Goal: Task Accomplishment & Management: Manage account settings

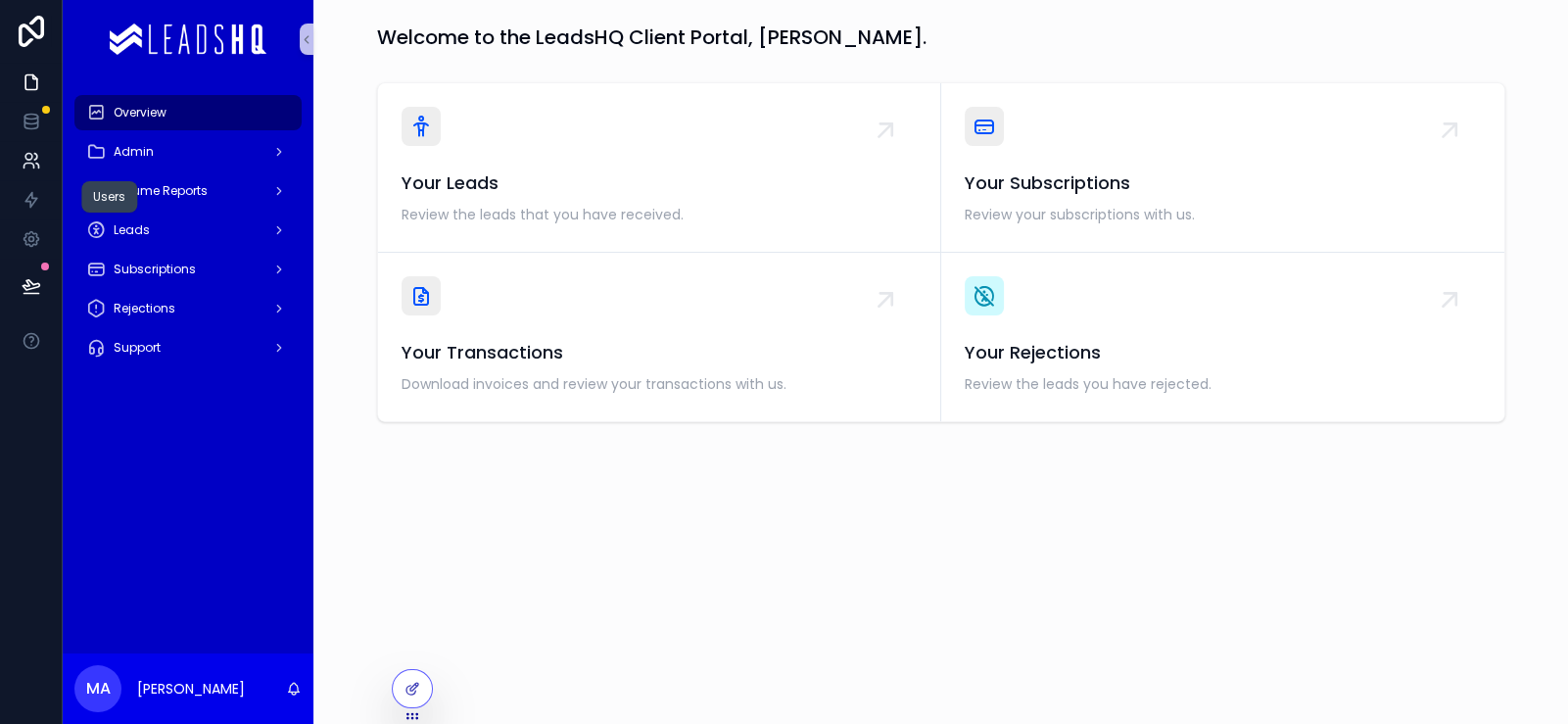
click at [39, 170] on icon at bounding box center [31, 160] width 20 height 20
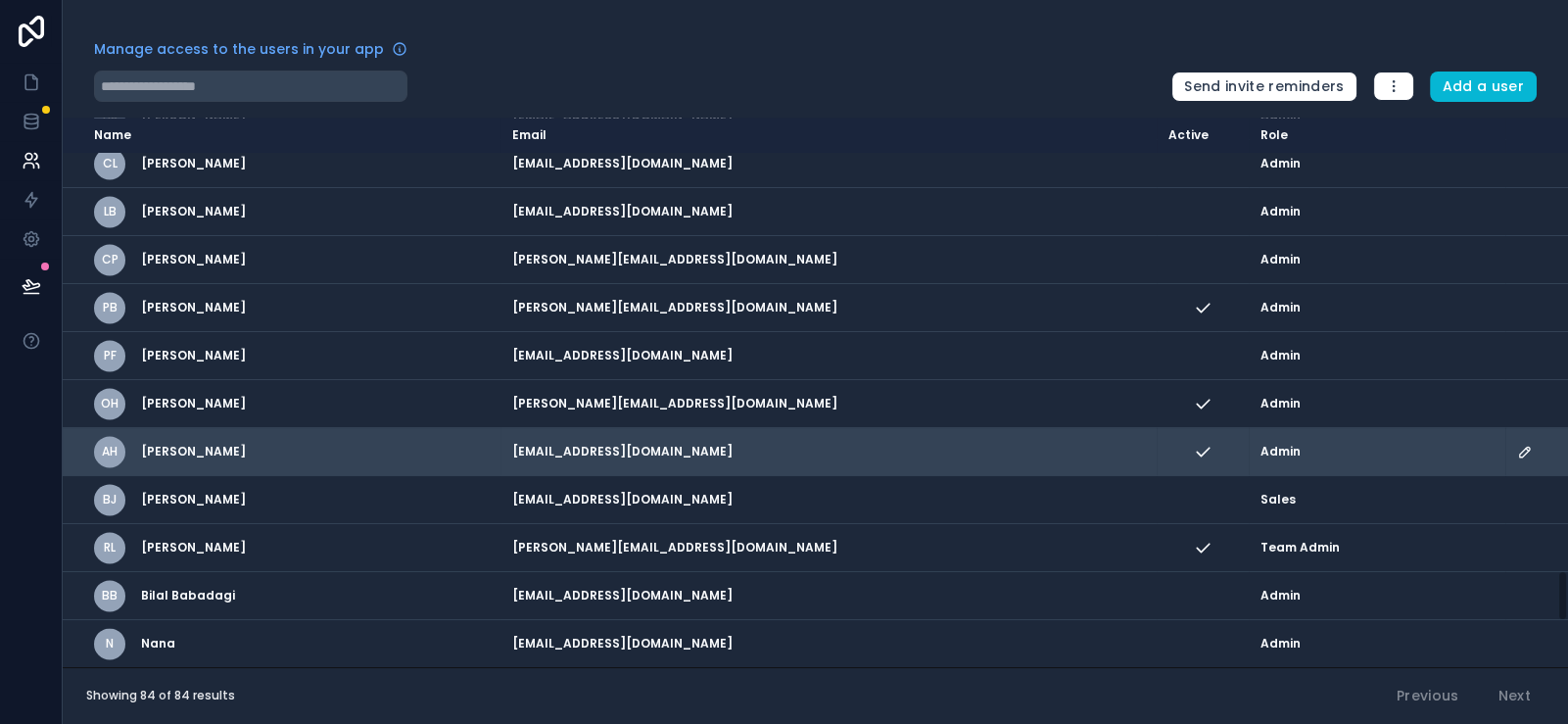
scroll to position [4545, 0]
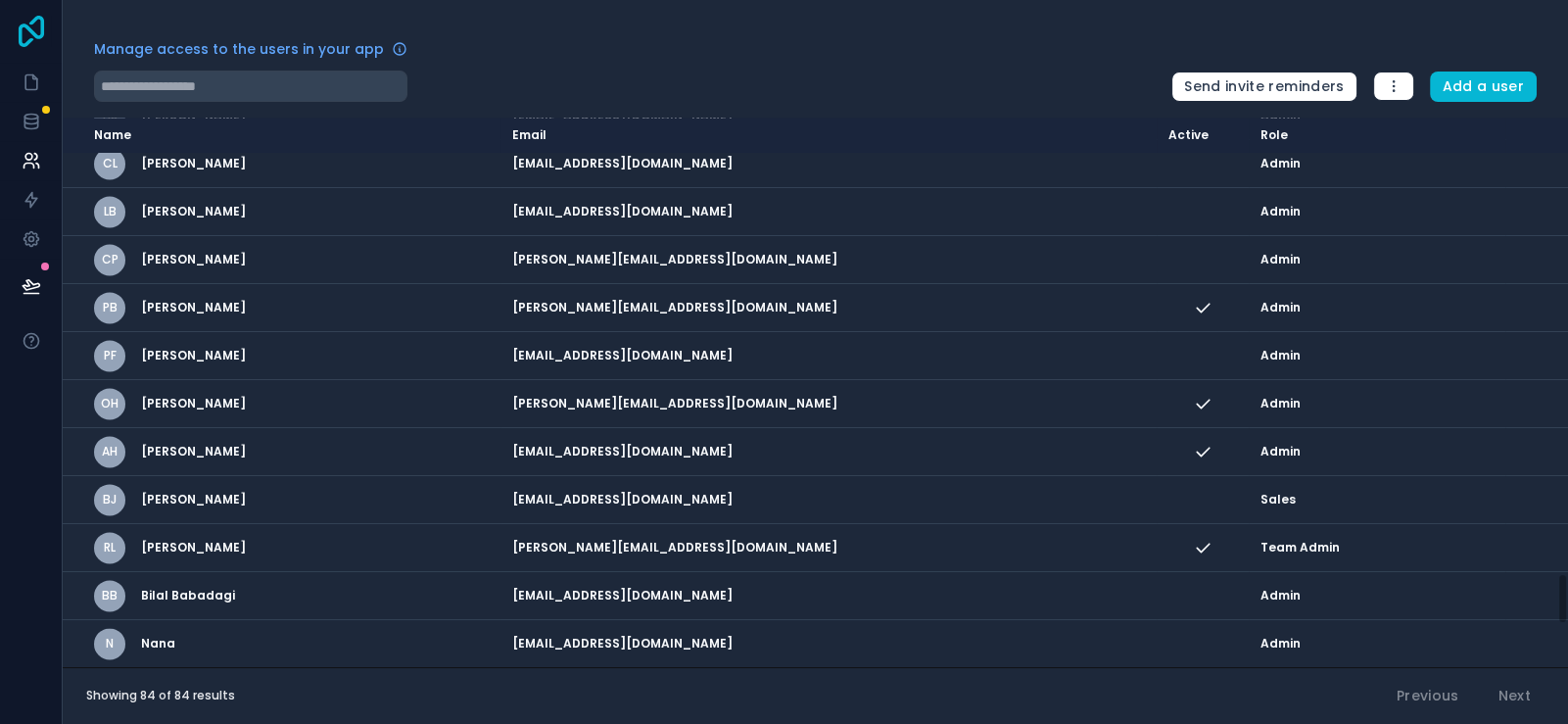
click at [42, 37] on icon at bounding box center [31, 31] width 39 height 31
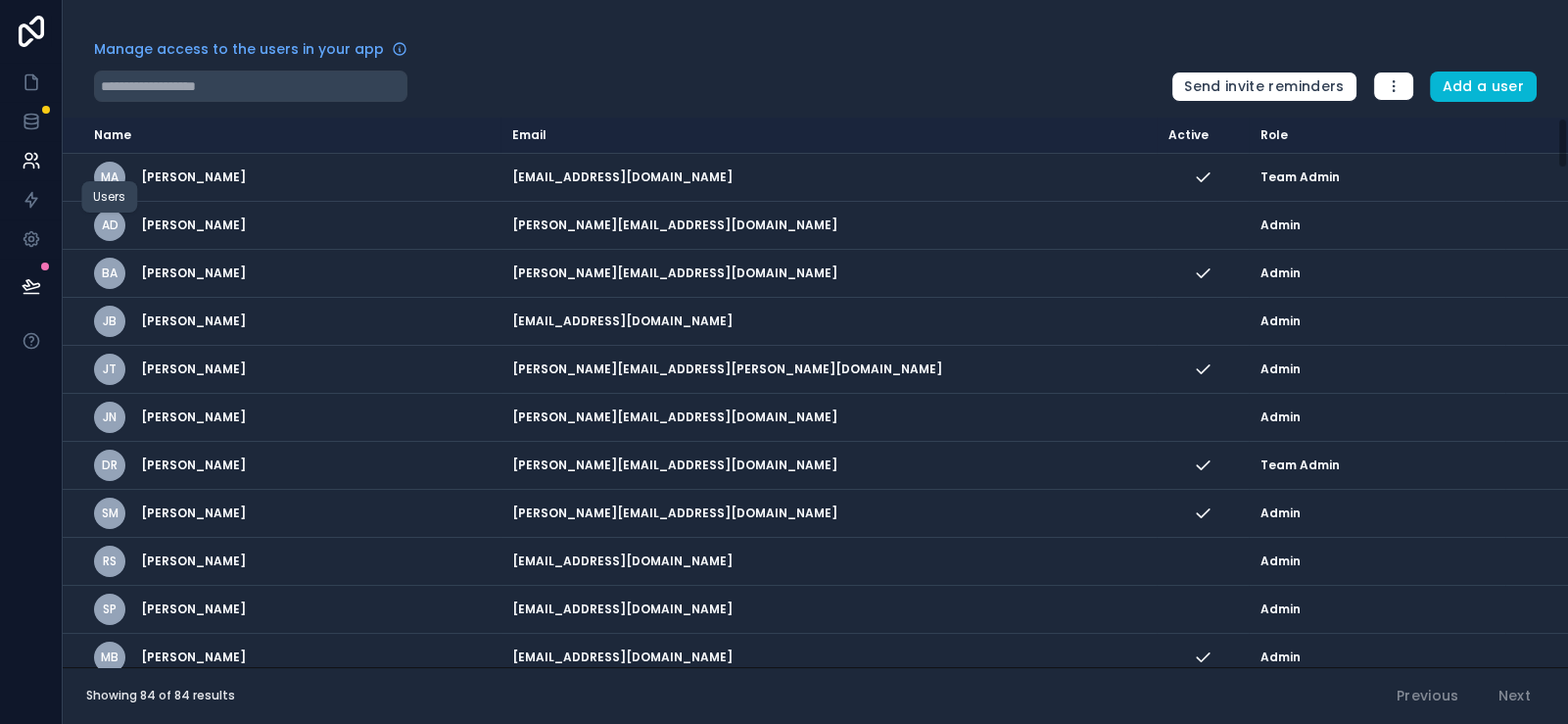
click at [37, 159] on icon at bounding box center [35, 156] width 3 height 6
click at [54, 102] on link at bounding box center [30, 83] width 62 height 39
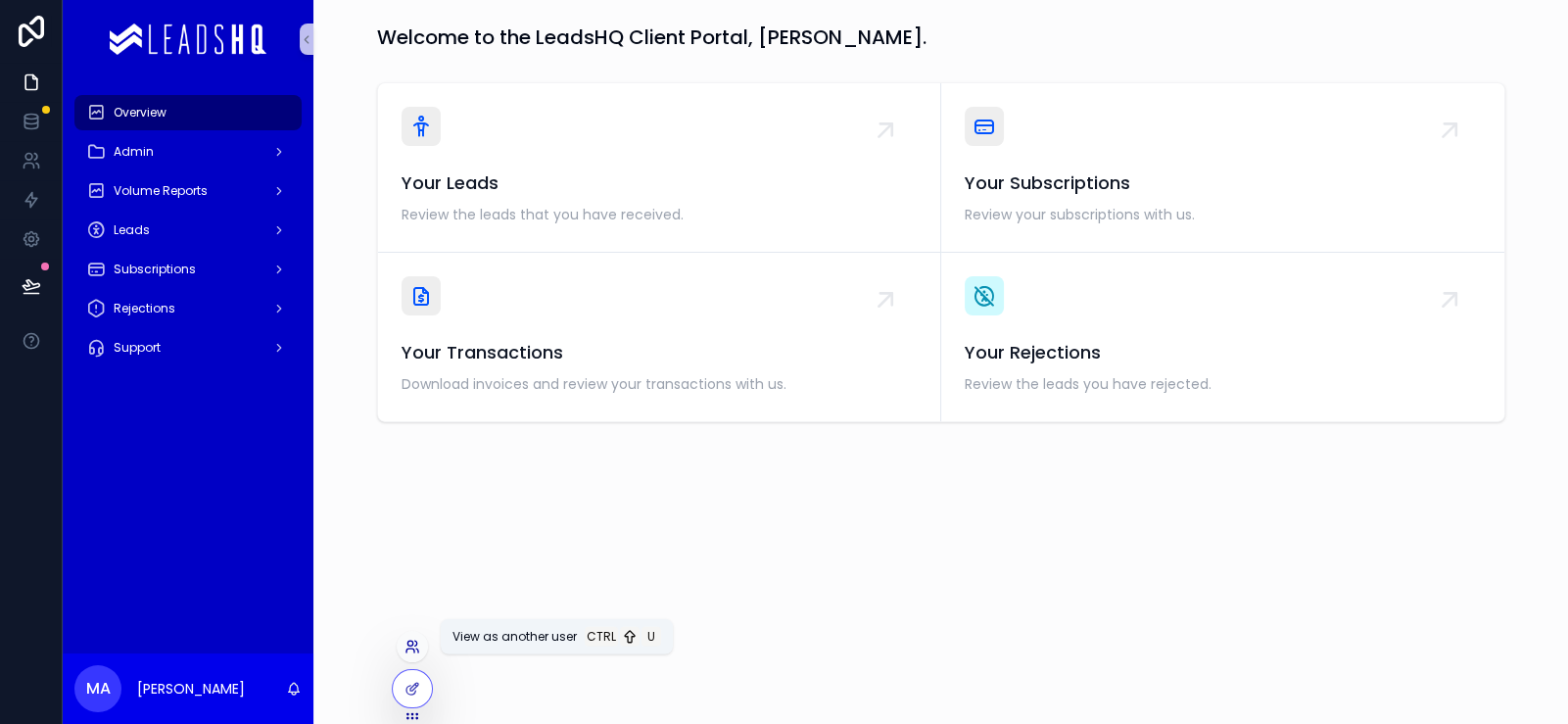
click at [413, 641] on icon at bounding box center [410, 643] width 5 height 5
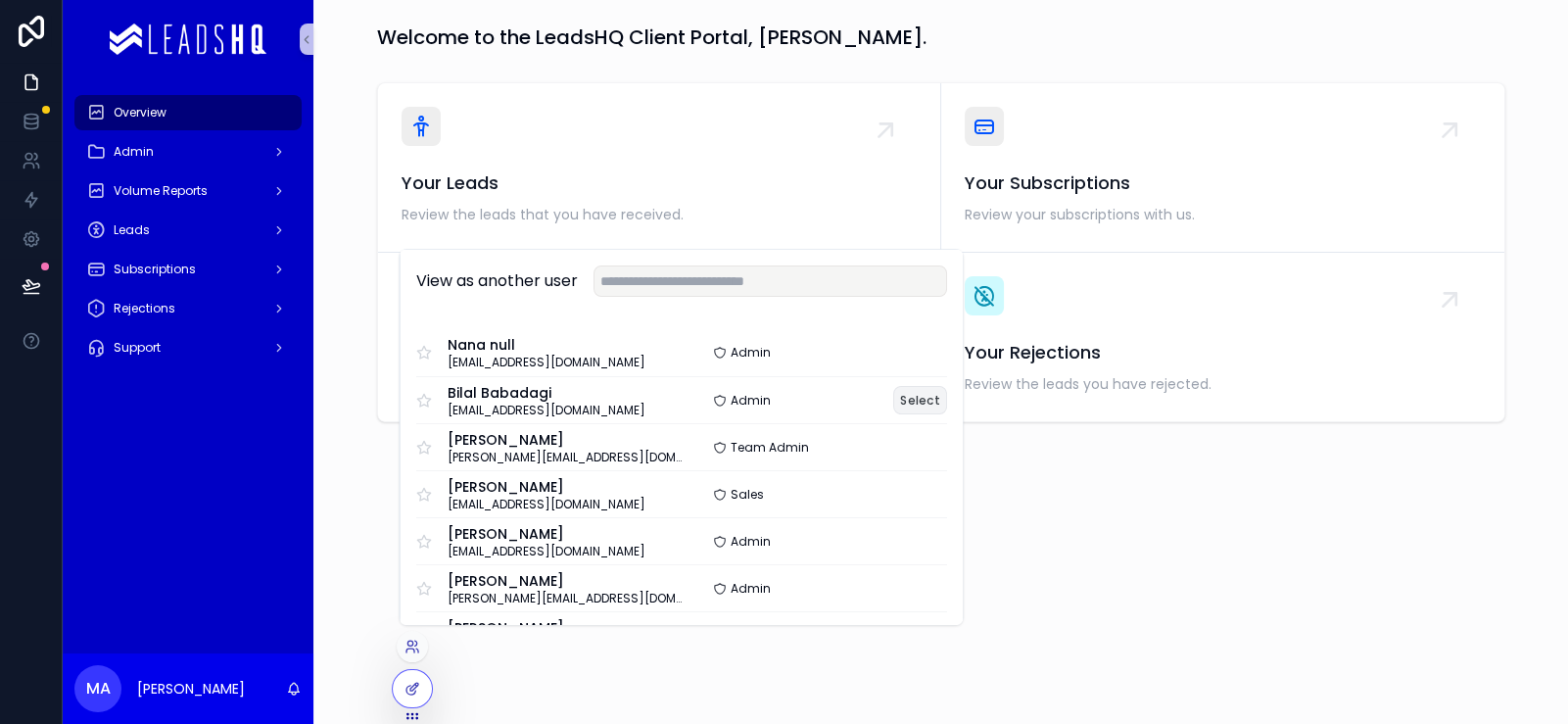
click at [948, 387] on button "Select" at bounding box center [920, 400] width 54 height 29
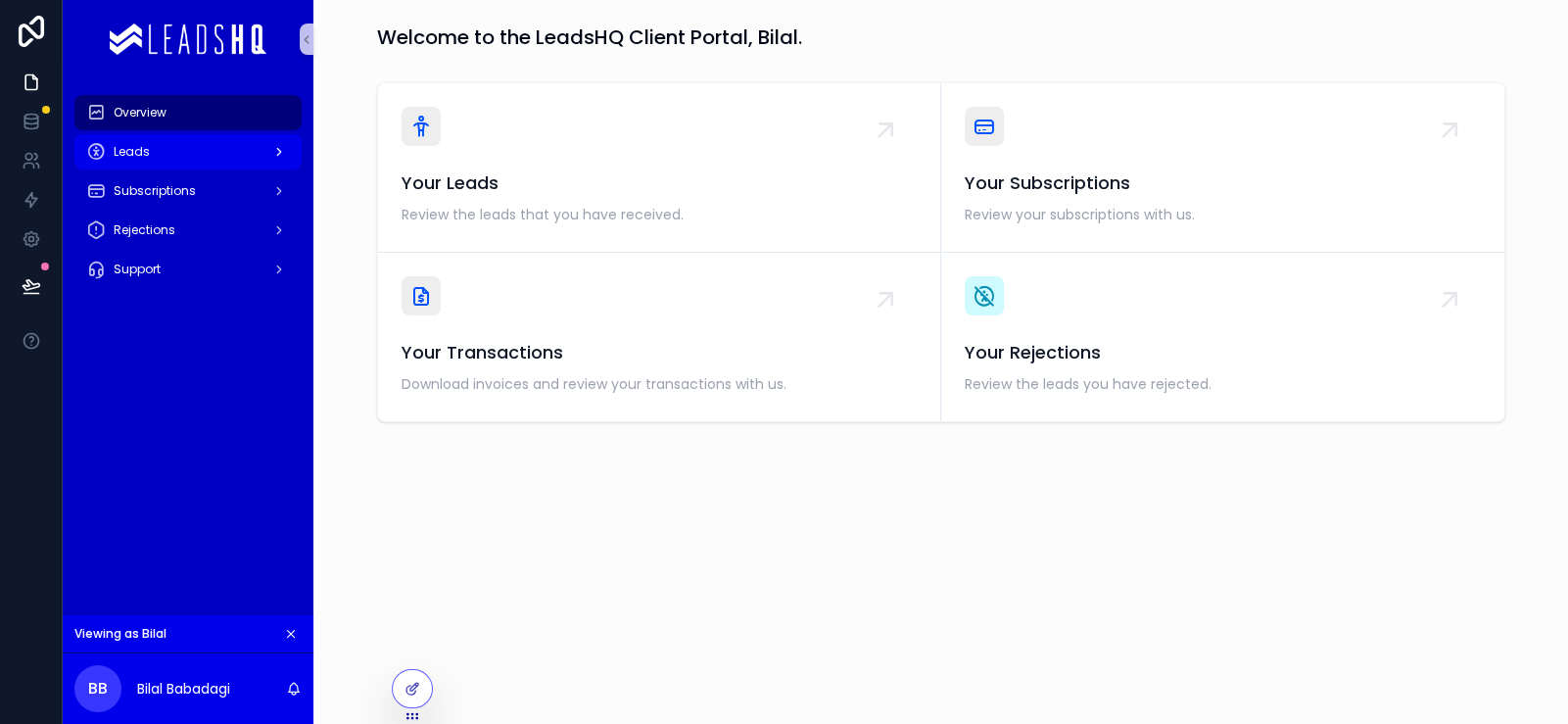
click at [290, 167] on div "Leads" at bounding box center [188, 152] width 203 height 31
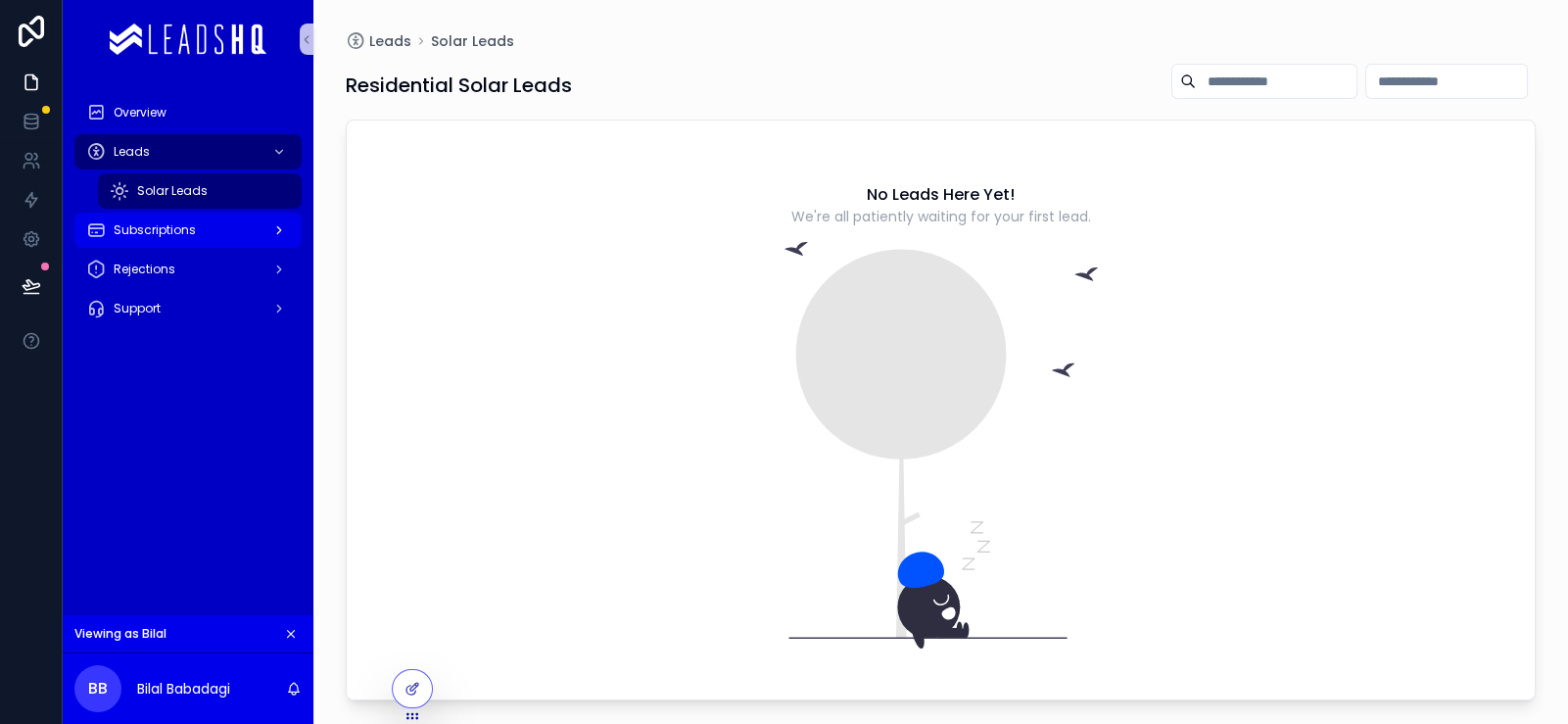
click at [262, 246] on div "Subscriptions" at bounding box center [188, 230] width 203 height 31
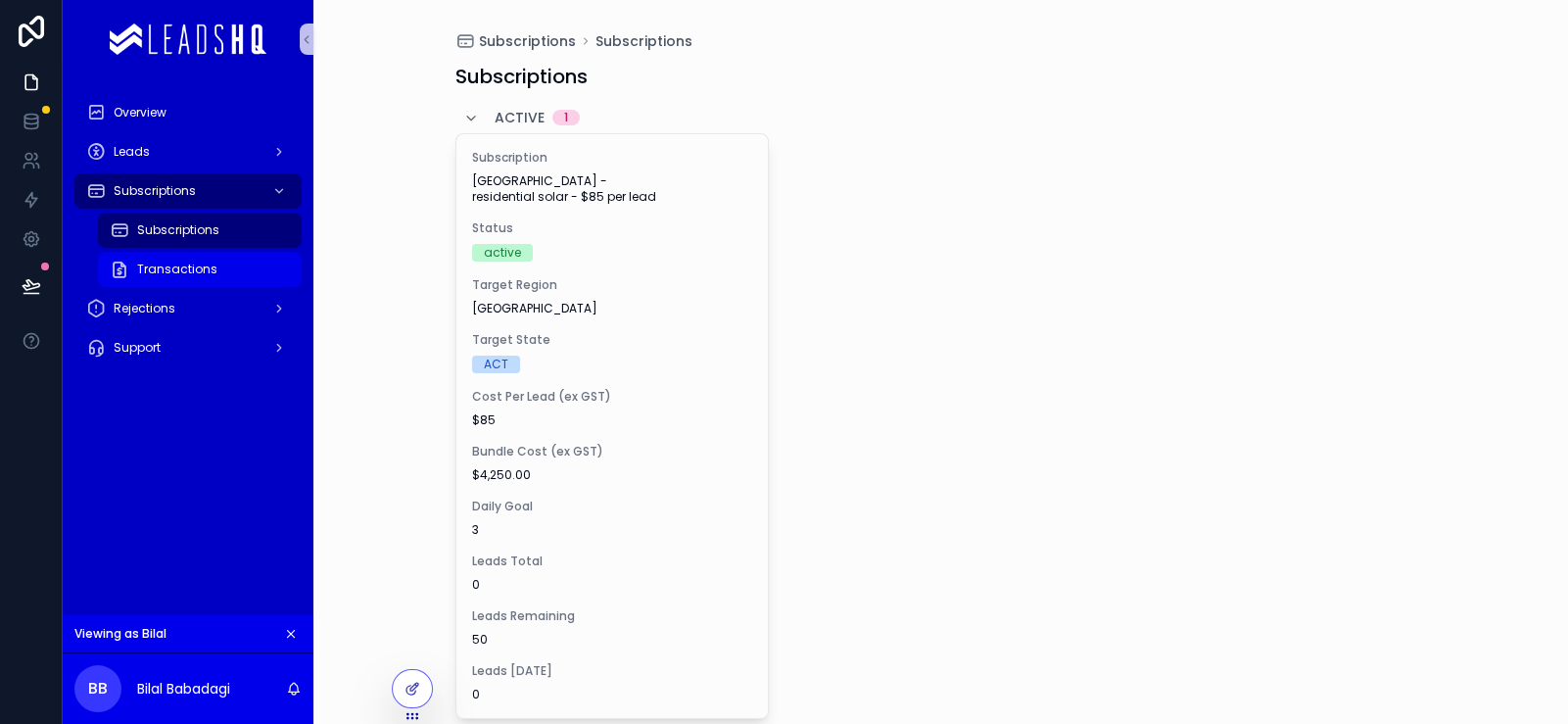
click at [290, 285] on div "Transactions" at bounding box center [200, 270] width 180 height 31
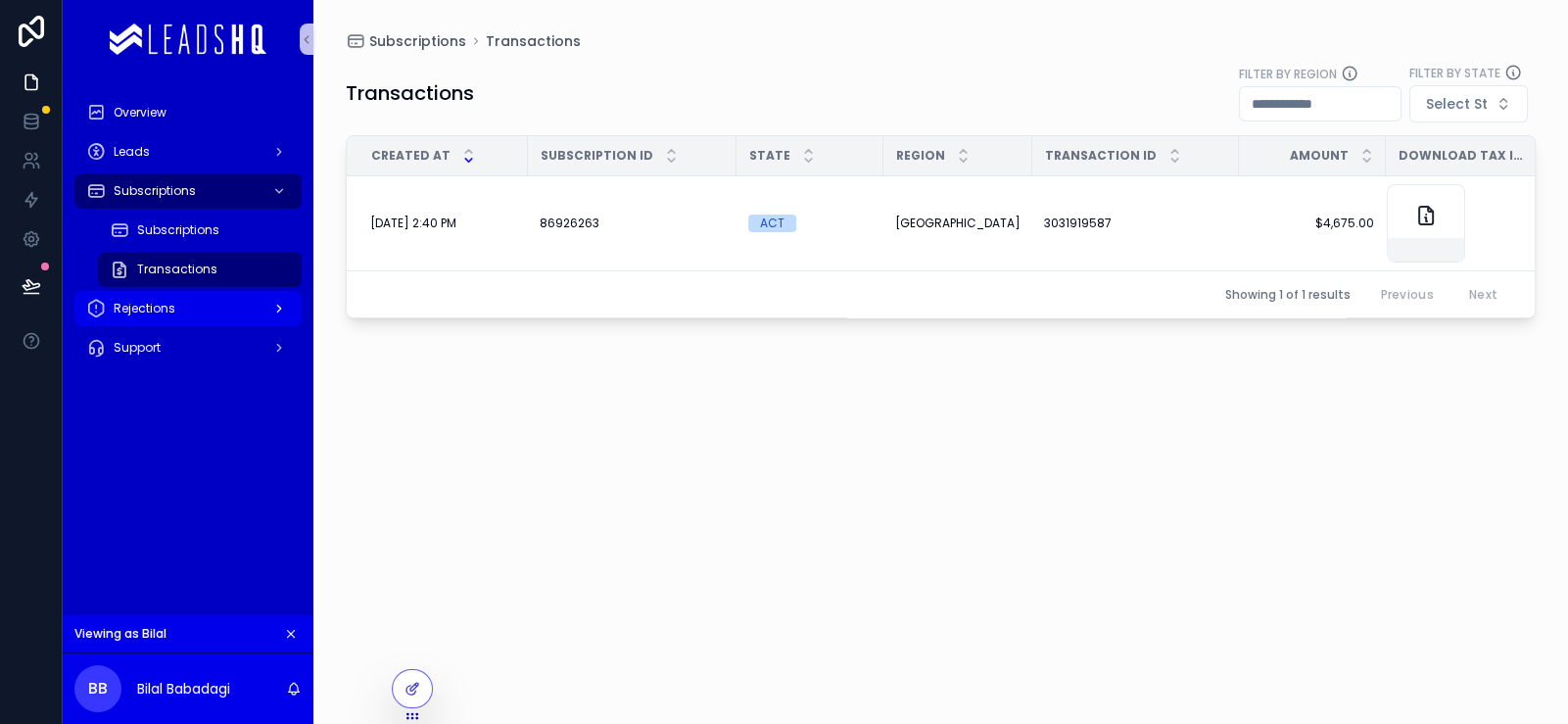
click at [274, 325] on div "Rejections" at bounding box center [188, 309] width 203 height 31
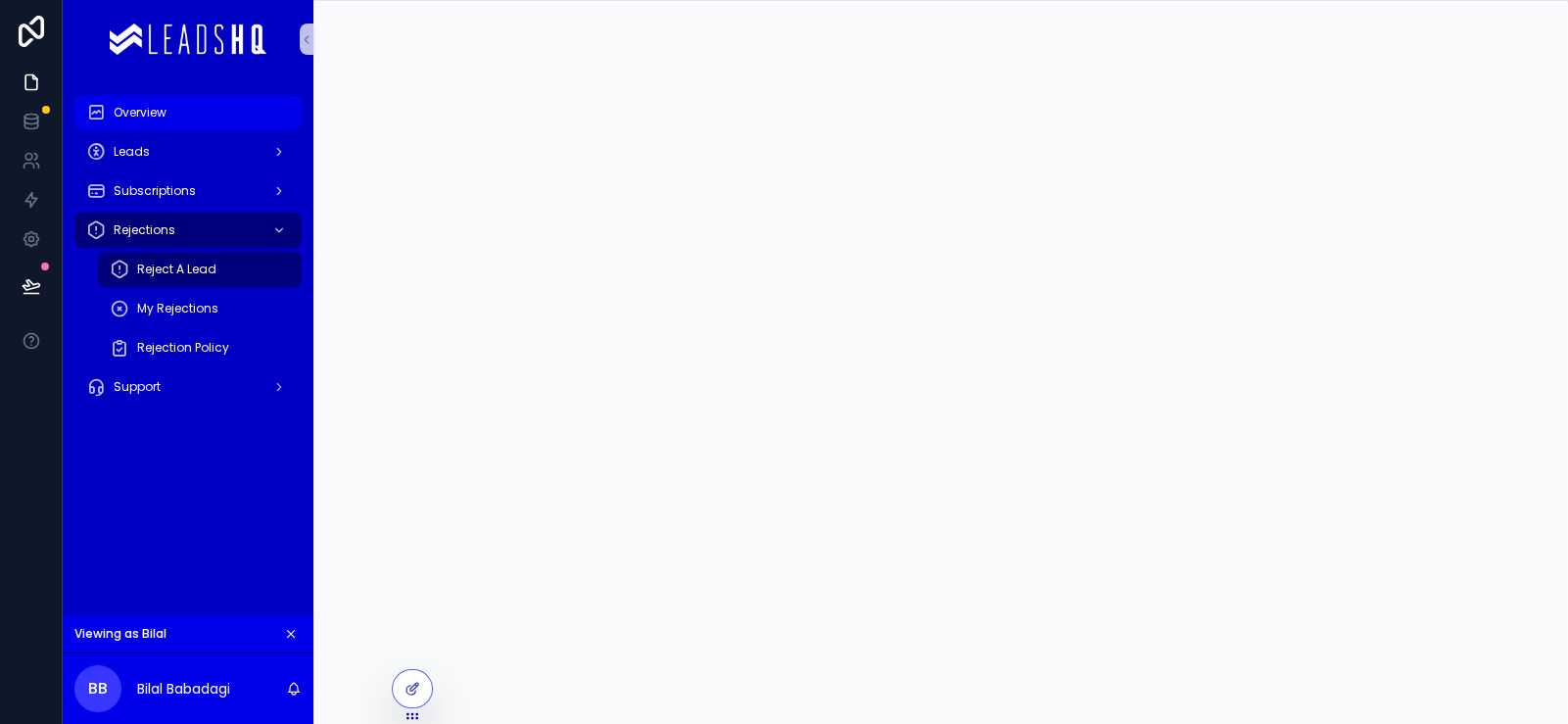
click at [290, 129] on div "Overview" at bounding box center [188, 113] width 203 height 31
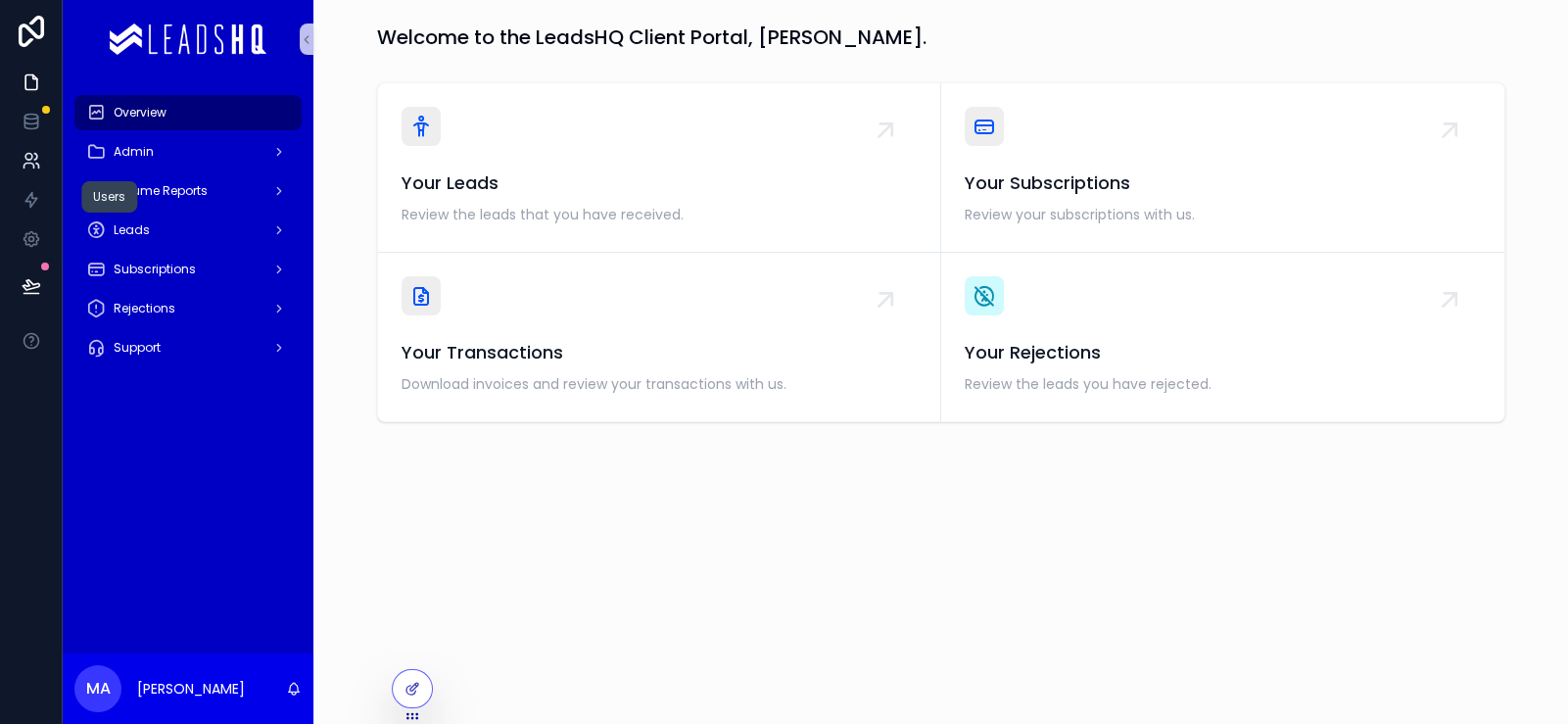
click at [41, 170] on icon at bounding box center [31, 160] width 20 height 20
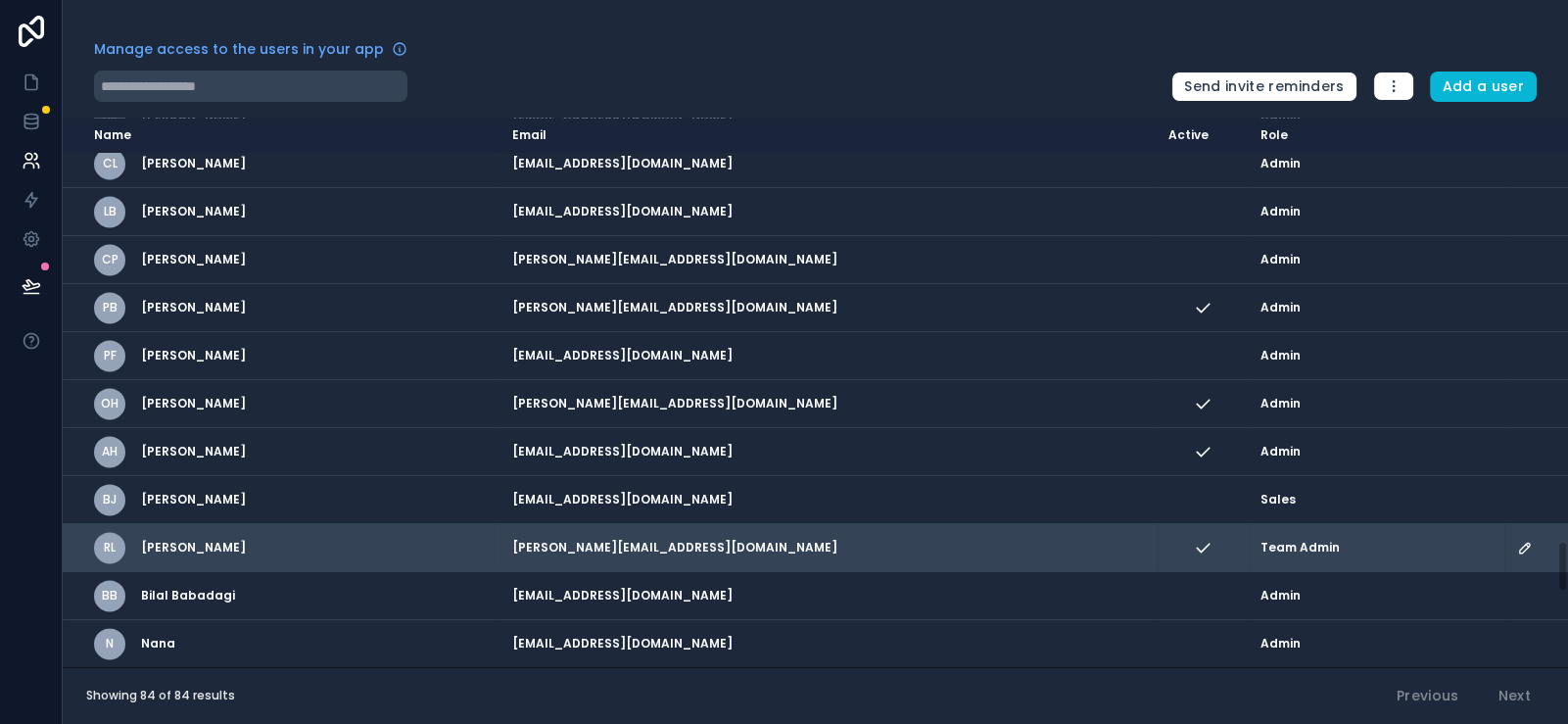
scroll to position [4545, 0]
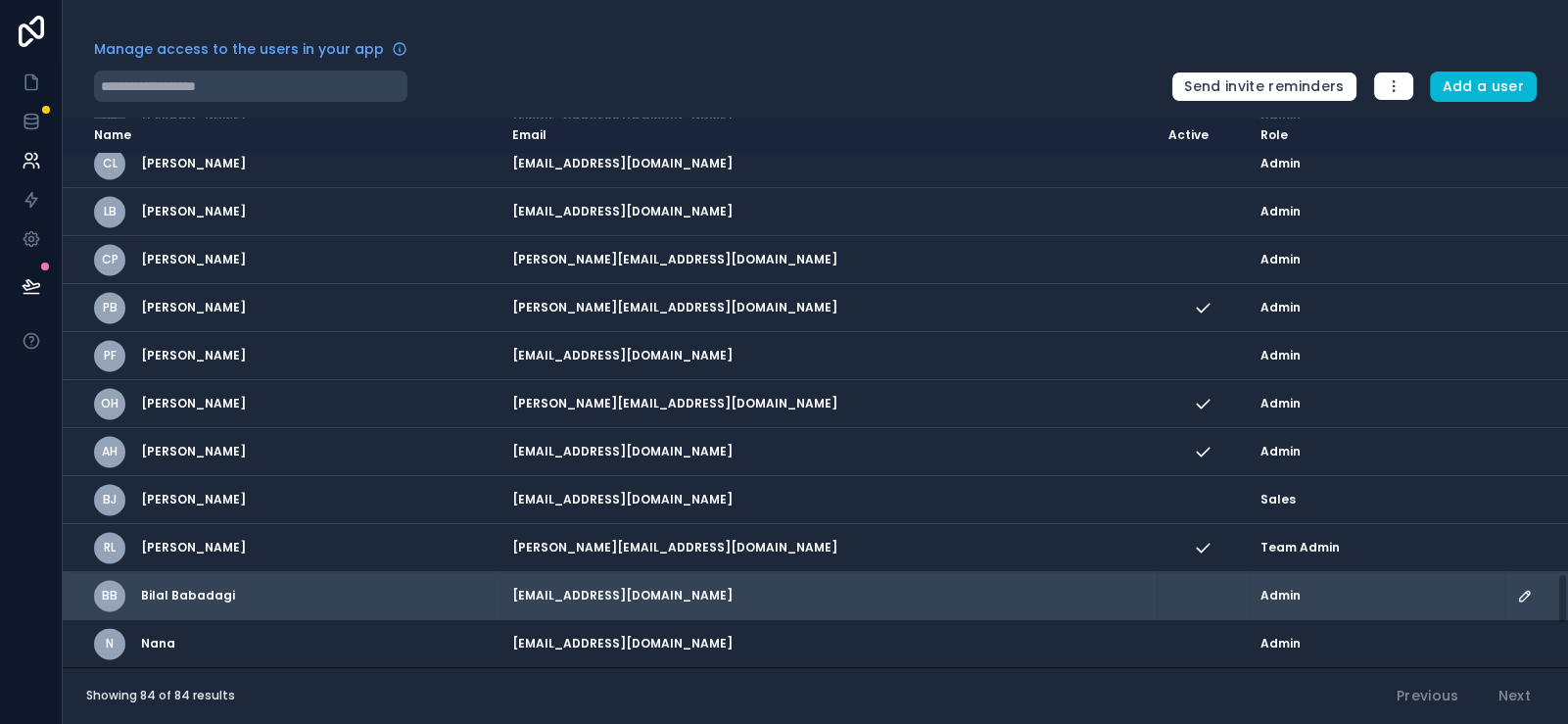
click at [1521, 591] on icon "scrollable content" at bounding box center [1526, 596] width 10 height 10
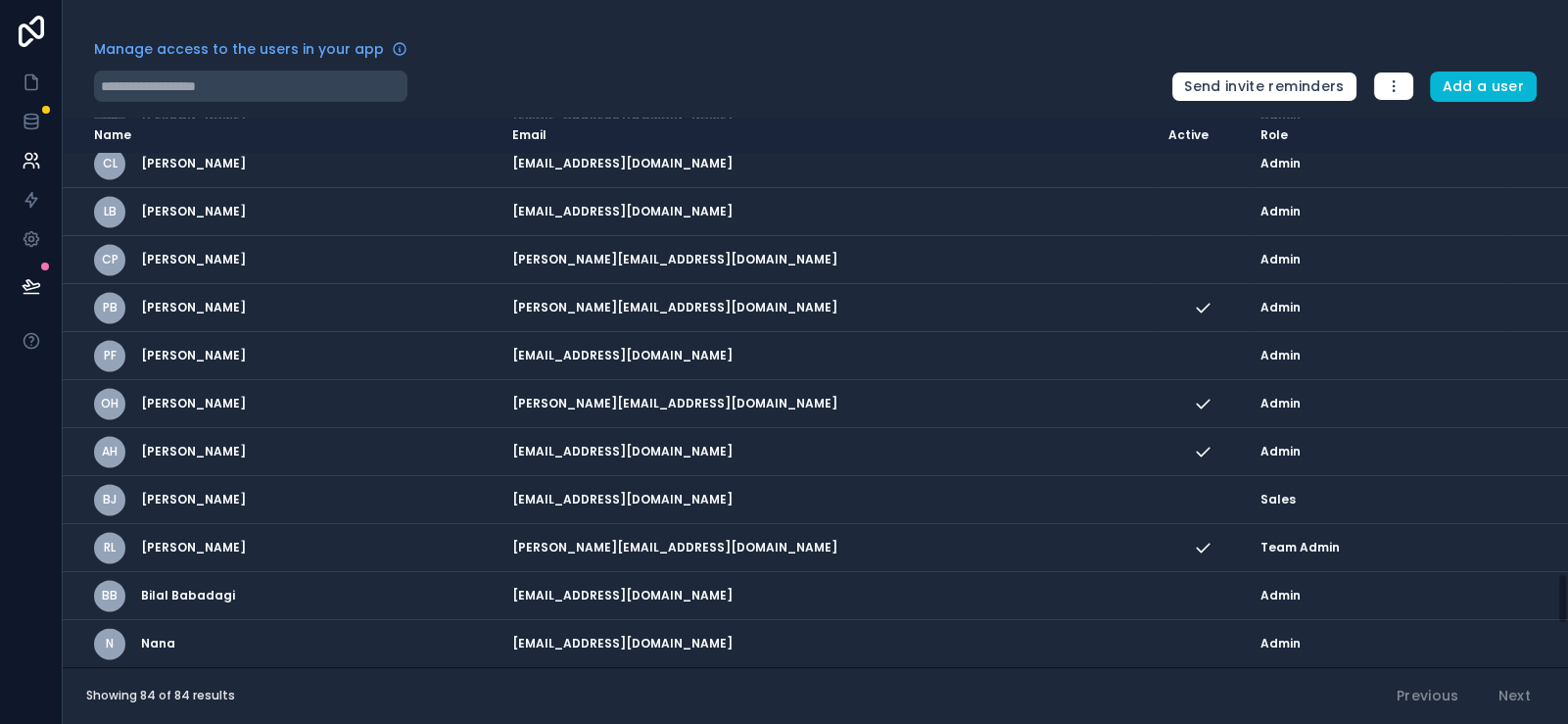
click at [948, 54] on div "Manage access to the users in your app" at bounding box center [625, 55] width 1062 height 31
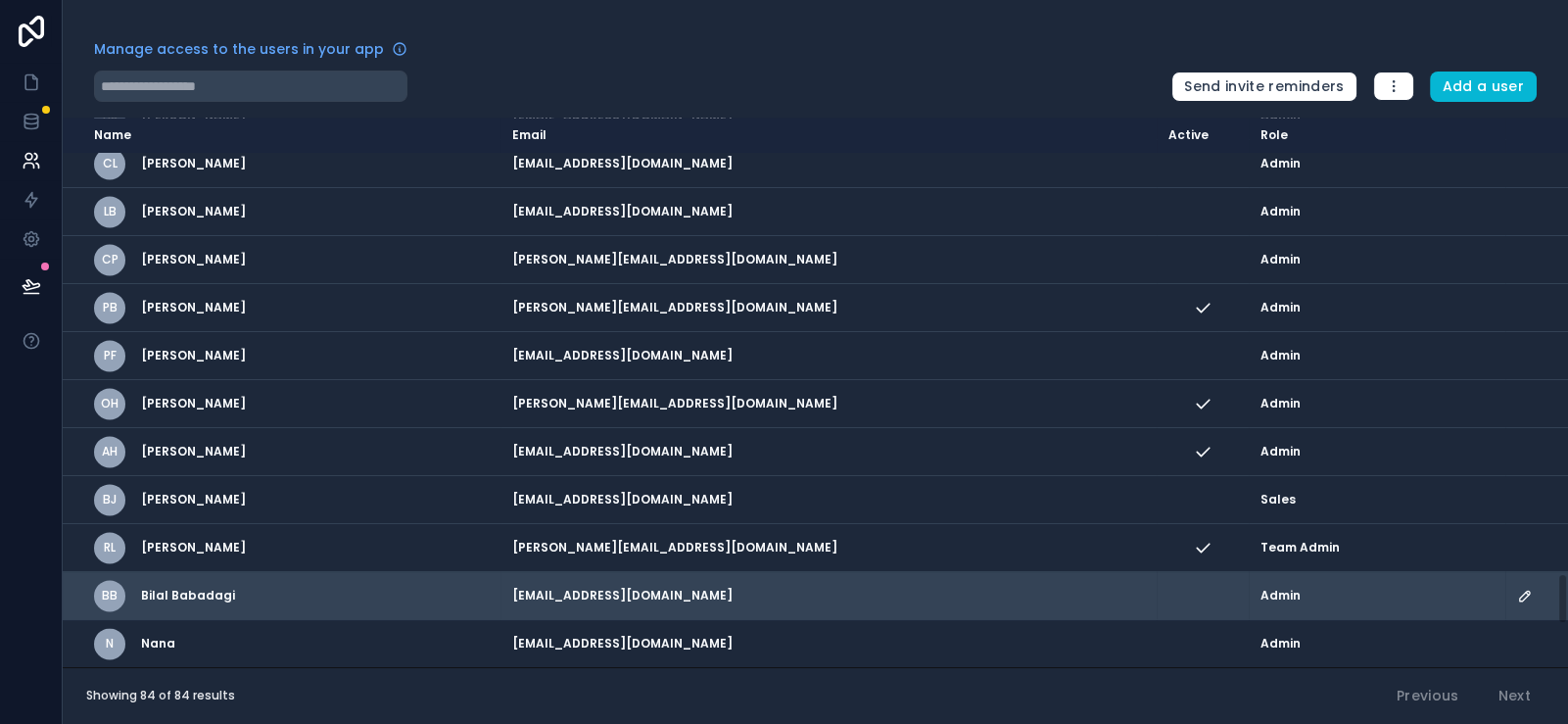
click at [1520, 588] on icon "scrollable content" at bounding box center [1526, 596] width 16 height 16
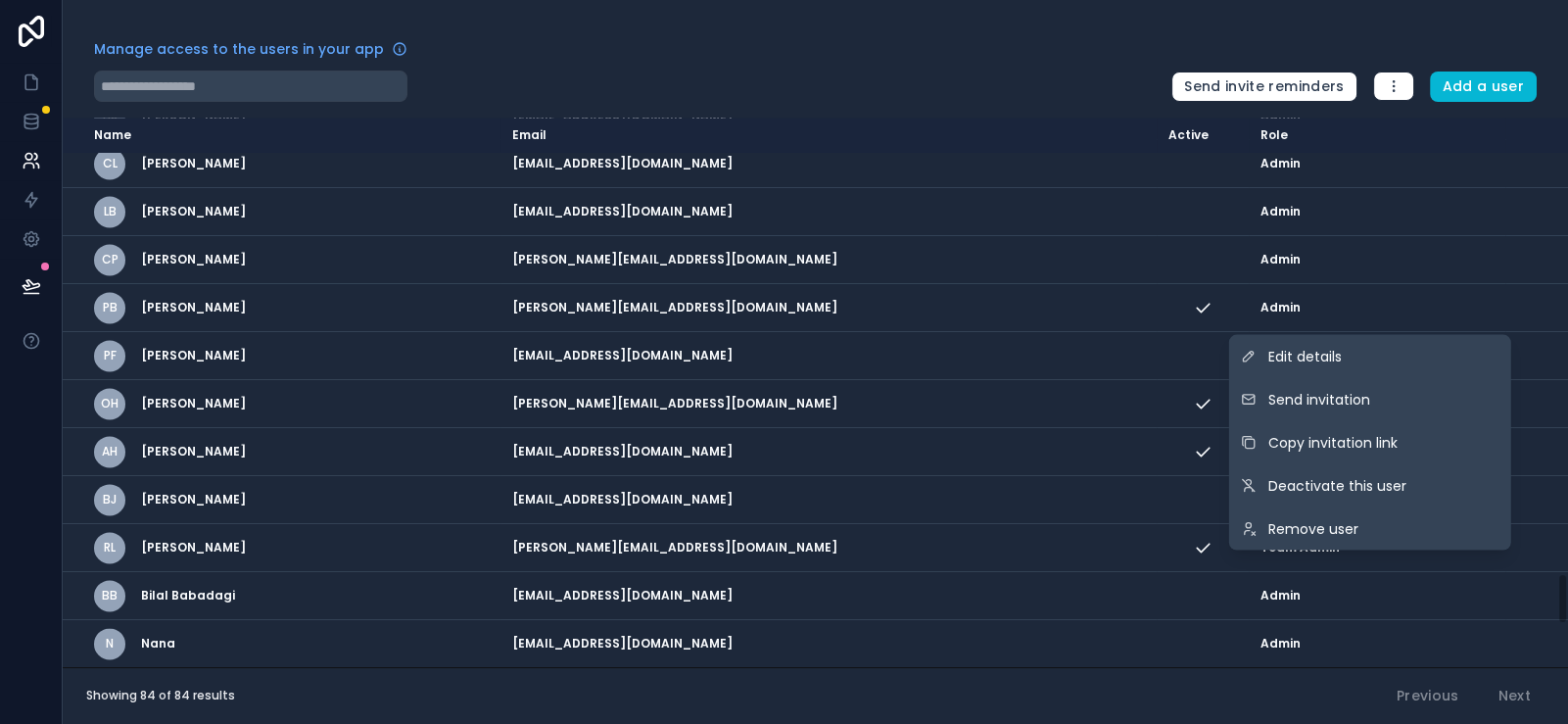
click at [982, 71] on div "Manage access to the users in your app" at bounding box center [625, 55] width 1062 height 31
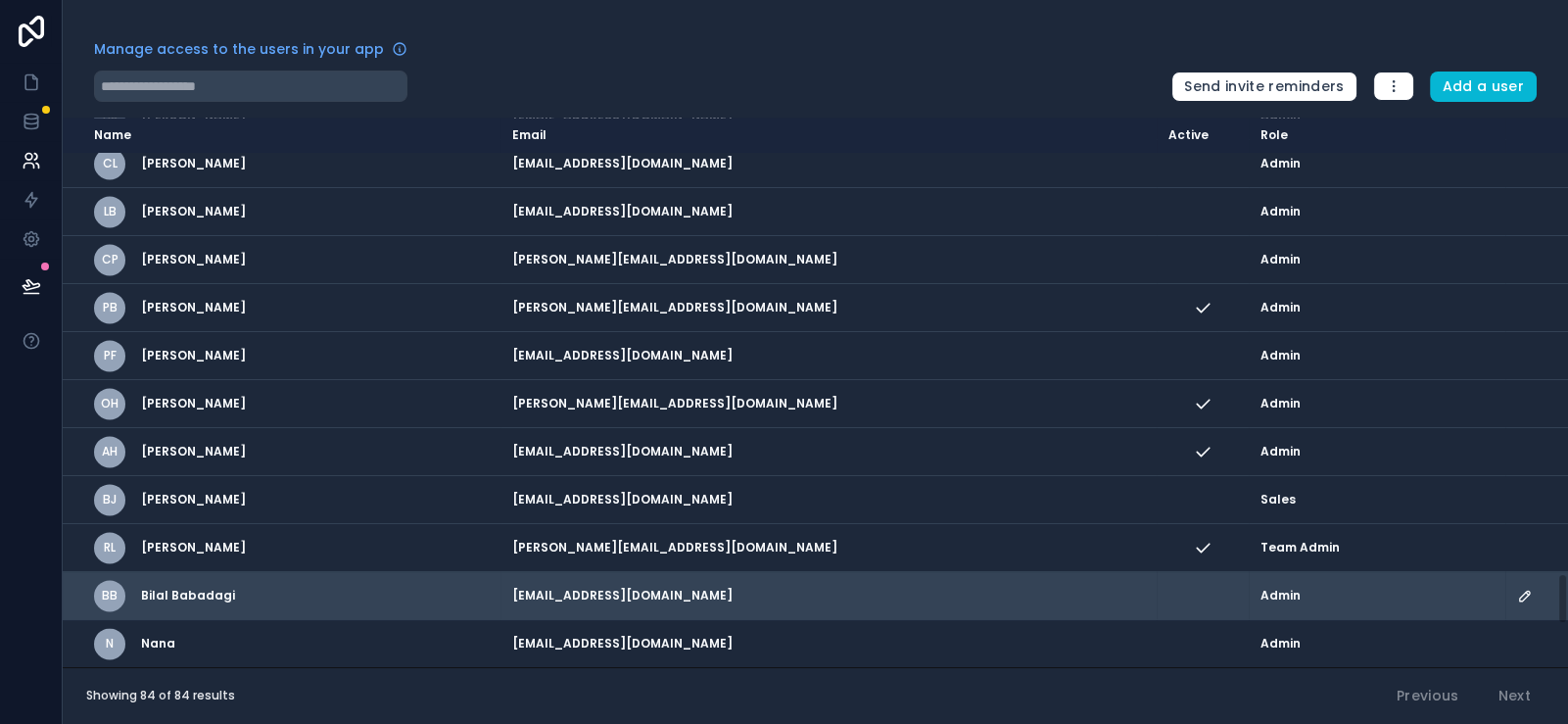
click at [1506, 575] on td "scrollable content" at bounding box center [1538, 596] width 63 height 48
click at [1518, 588] on icon "scrollable content" at bounding box center [1526, 596] width 16 height 16
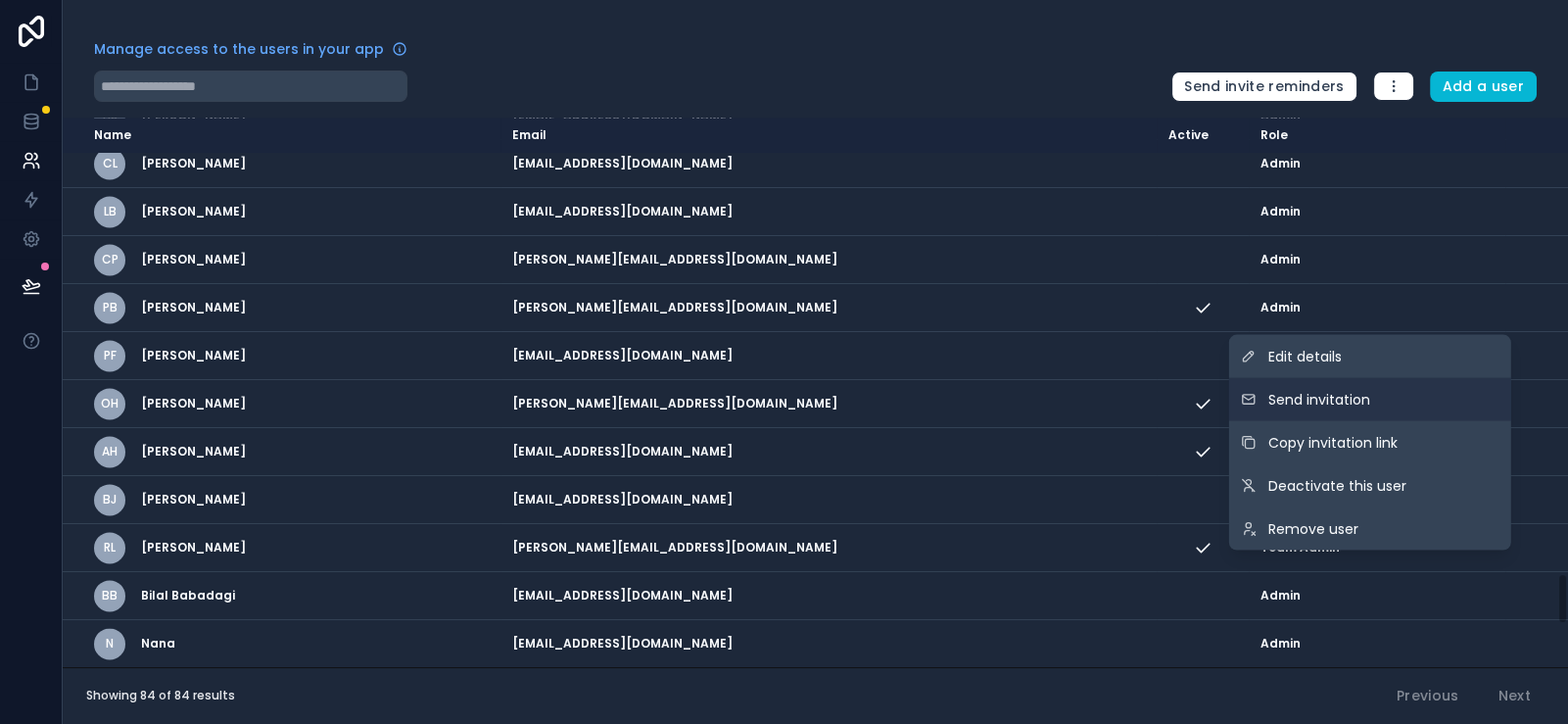
click at [1427, 379] on button "Send invitation" at bounding box center [1370, 400] width 282 height 43
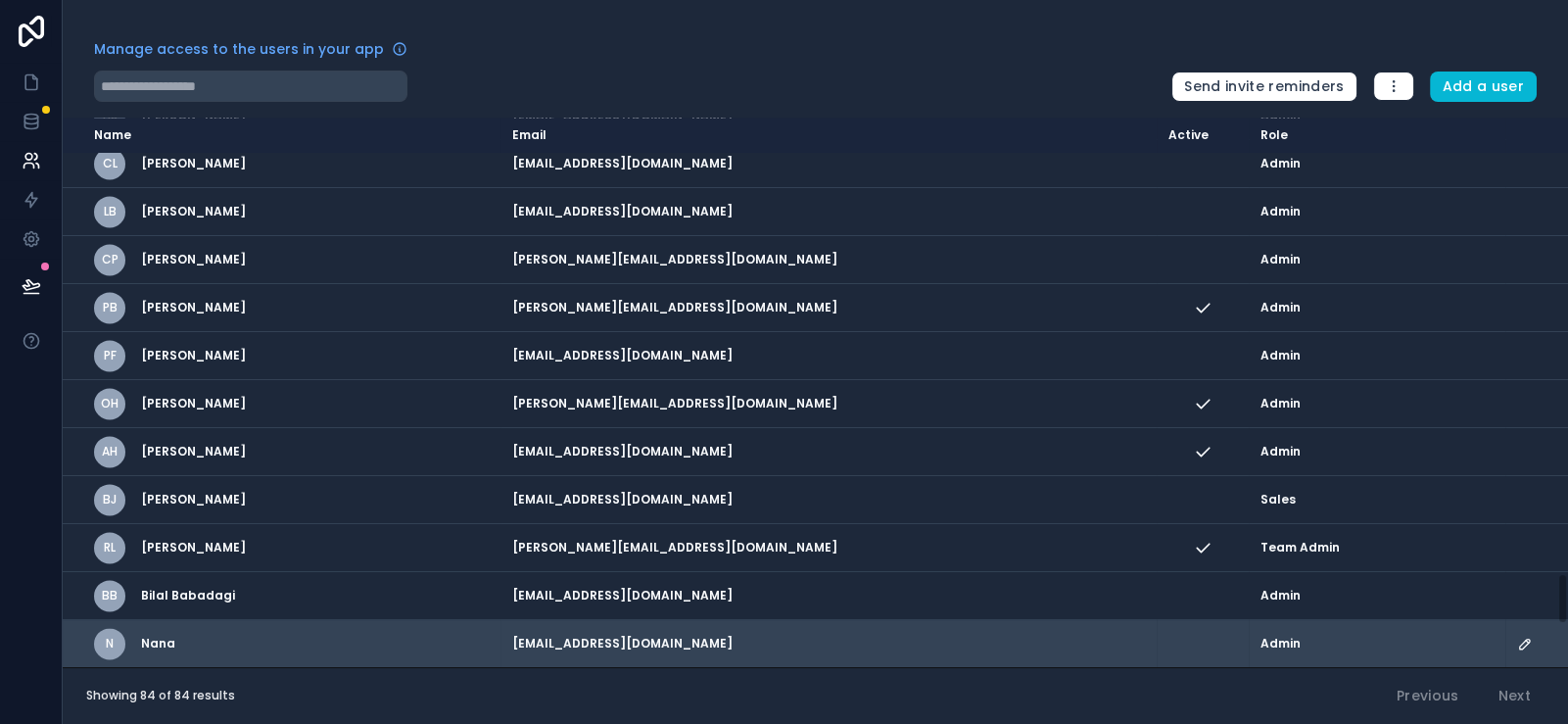
click at [1518, 636] on icon "scrollable content" at bounding box center [1526, 644] width 16 height 16
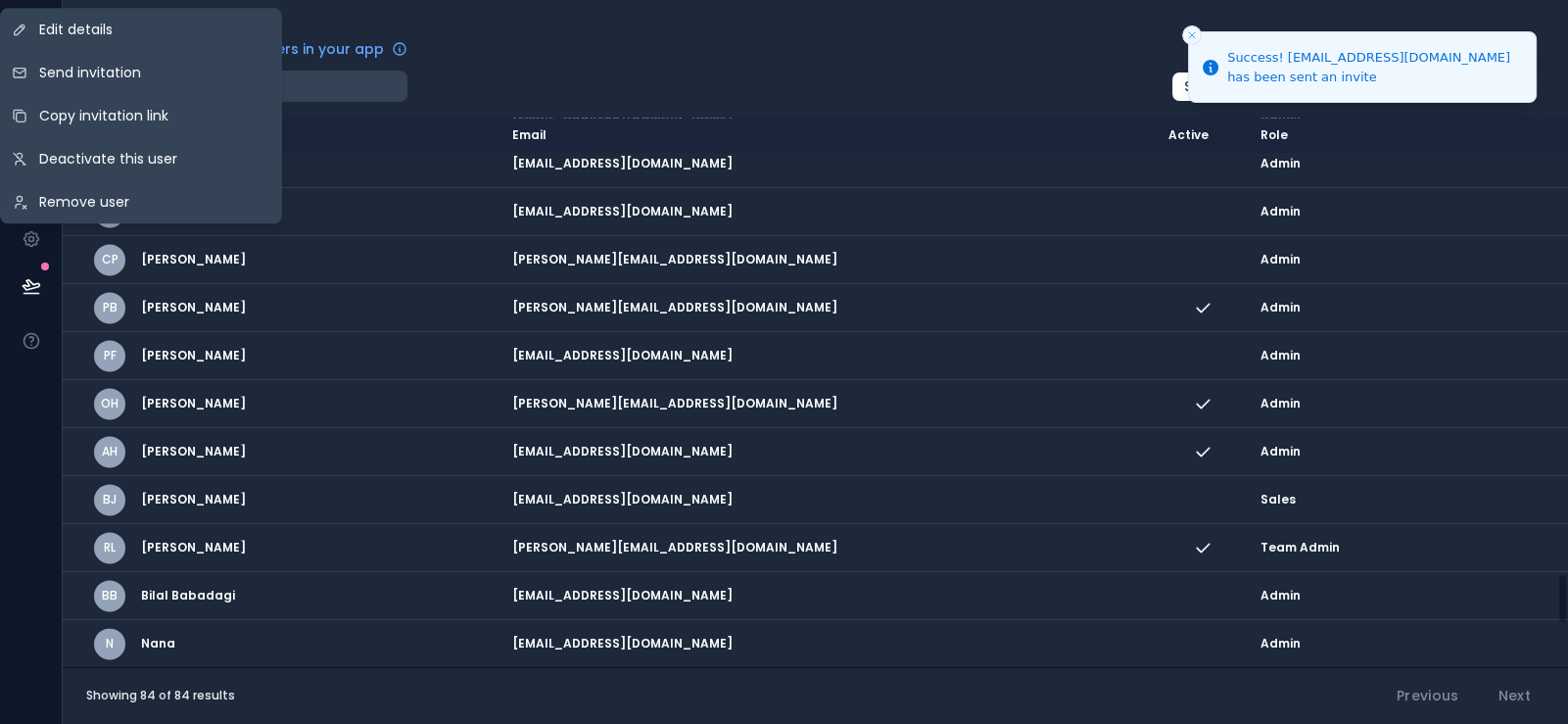
click at [928, 47] on div "Manage access to the users in your app Send invite reminders Add a user Name Em…" at bounding box center [816, 362] width 1506 height 724
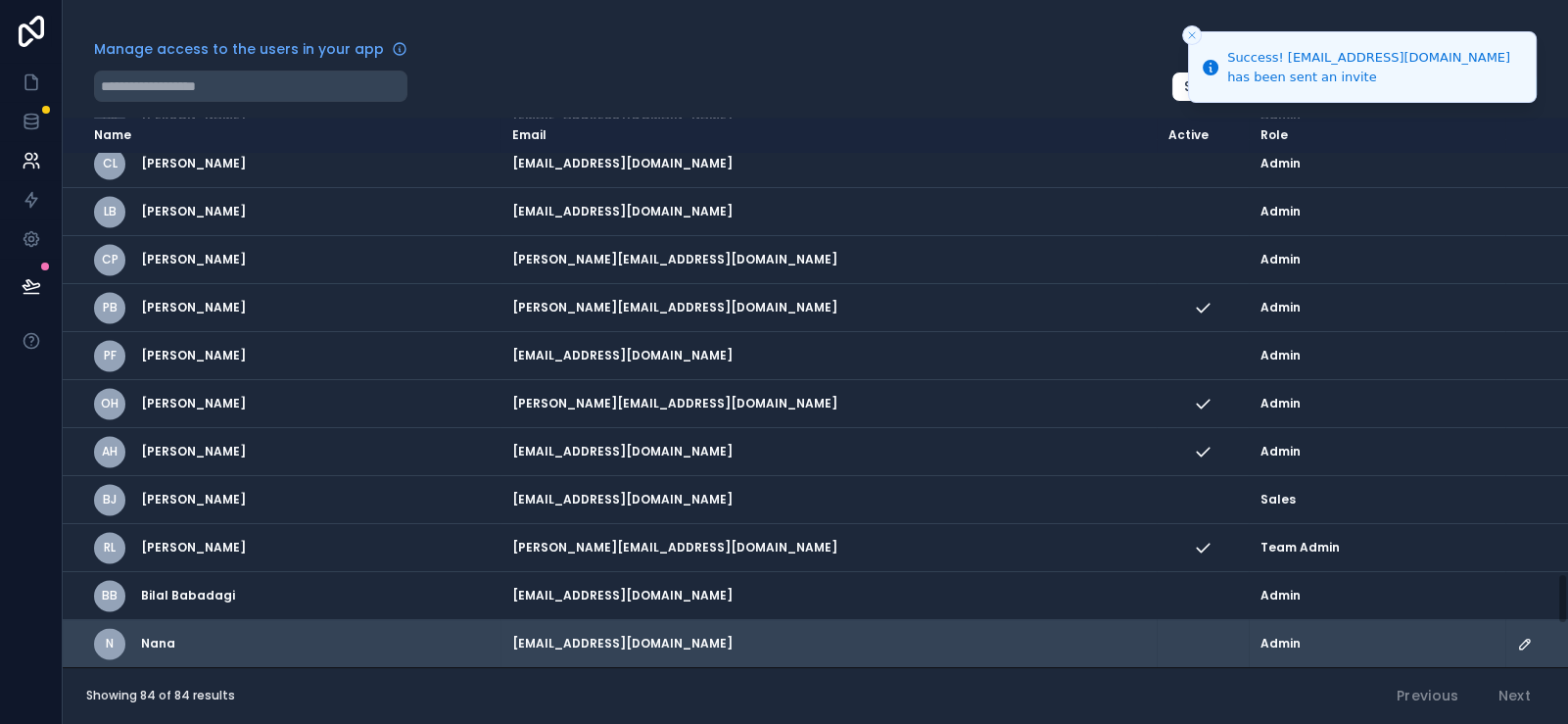
click at [1518, 636] on icon "scrollable content" at bounding box center [1526, 644] width 16 height 16
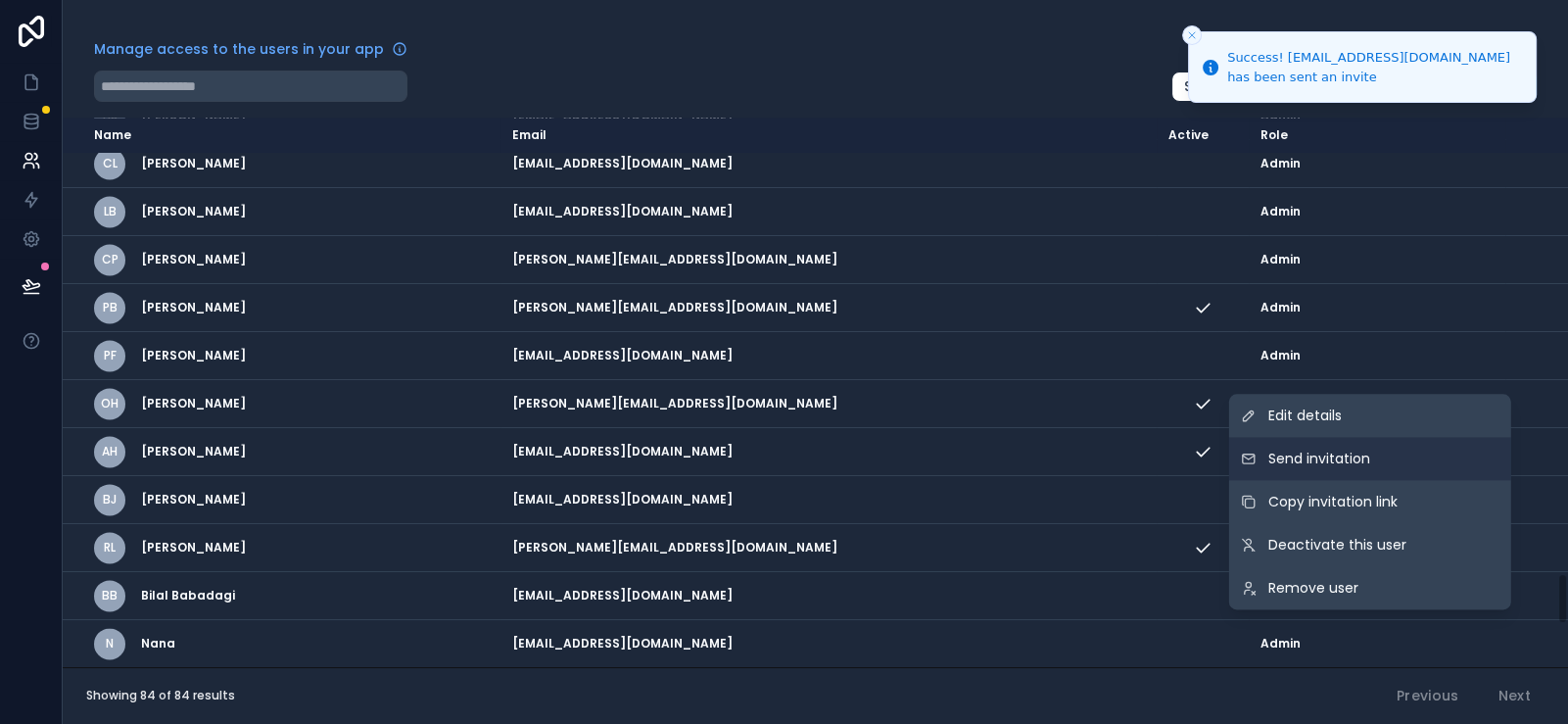
click at [1360, 437] on button "Send invitation" at bounding box center [1370, 458] width 282 height 43
